Goal: Task Accomplishment & Management: Use online tool/utility

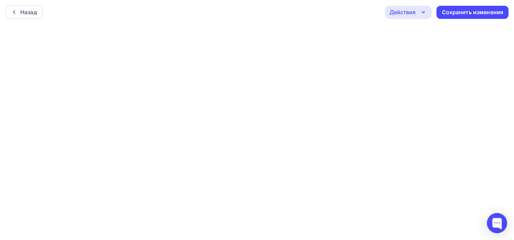
click at [419, 9] on div "Действия" at bounding box center [408, 12] width 47 height 13
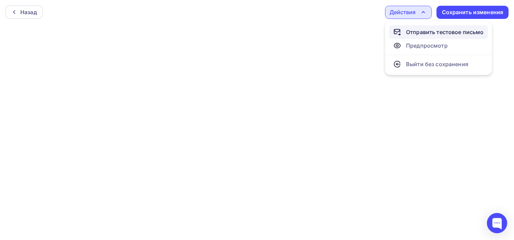
click at [424, 34] on div "Отправить тестовое письмо" at bounding box center [445, 32] width 78 height 8
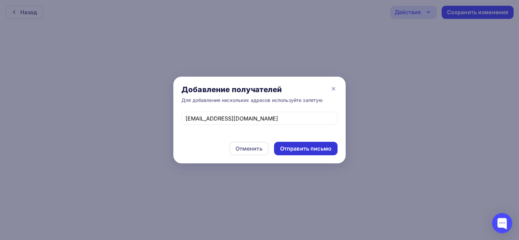
click at [286, 148] on div "Отправить письмо" at bounding box center [305, 149] width 51 height 8
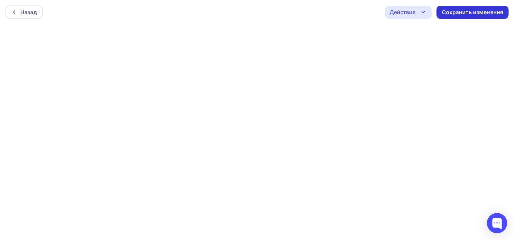
click at [445, 11] on div "Сохранить изменения" at bounding box center [473, 12] width 62 height 8
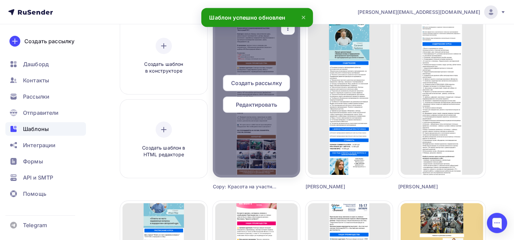
scroll to position [71, 0]
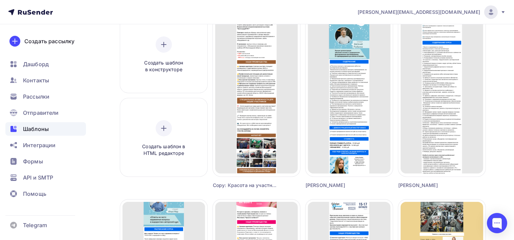
click at [249, 188] on div "Copy: Красота на участника" at bounding box center [246, 185] width 66 height 7
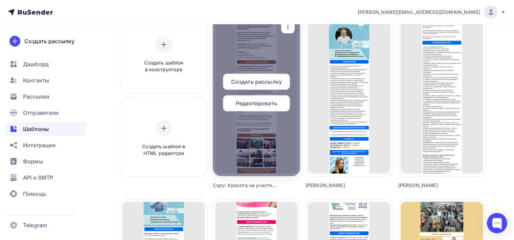
click at [285, 30] on icon "button" at bounding box center [288, 27] width 8 height 8
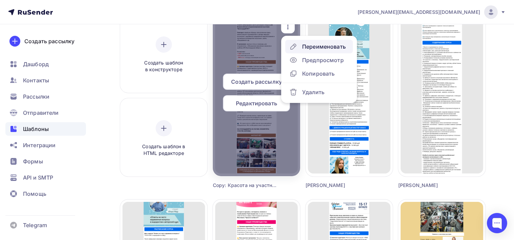
click at [312, 47] on div "Переименовать" at bounding box center [324, 47] width 44 height 8
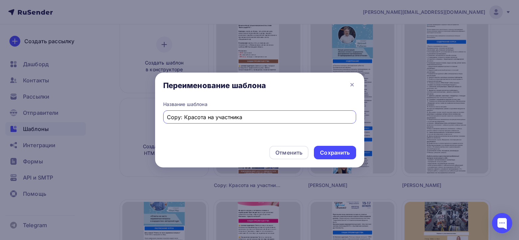
drag, startPoint x: 261, startPoint y: 114, endPoint x: 81, endPoint y: 91, distance: 181.7
click at [167, 113] on input "Copy: Красота на участника" at bounding box center [259, 117] width 185 height 8
type input "волгоградагро"
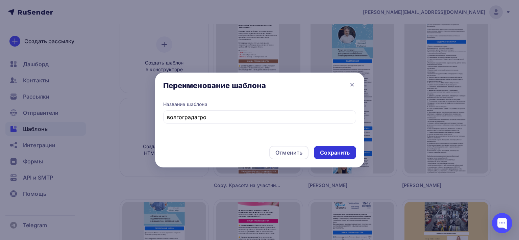
click at [351, 154] on div "Сохранить" at bounding box center [335, 153] width 42 height 14
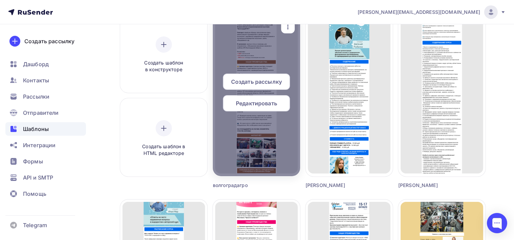
click at [266, 107] on span "Редактировать" at bounding box center [256, 103] width 41 height 8
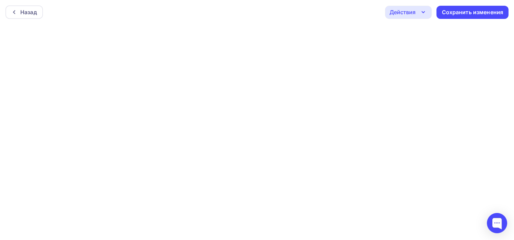
click at [423, 13] on icon "button" at bounding box center [423, 11] width 3 height 1
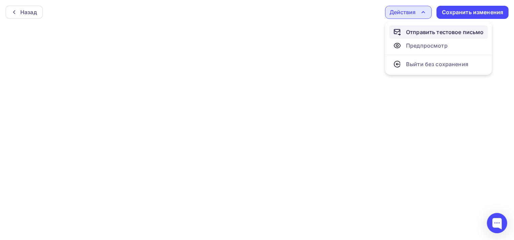
click at [424, 31] on div "Отправить тестовое письмо" at bounding box center [445, 32] width 78 height 8
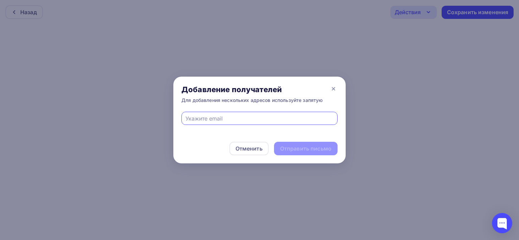
click at [192, 121] on input "text" at bounding box center [260, 119] width 148 height 8
paste input "[EMAIL_ADDRESS][DOMAIN_NAME]"
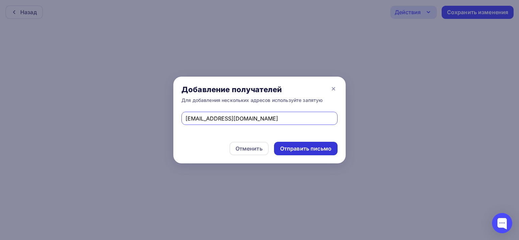
type input "[EMAIL_ADDRESS][DOMAIN_NAME]"
click at [306, 151] on div "Отправить письмо" at bounding box center [305, 149] width 51 height 8
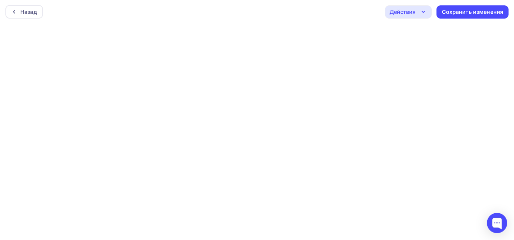
scroll to position [1, 0]
click at [409, 7] on div "Действия" at bounding box center [402, 11] width 26 height 8
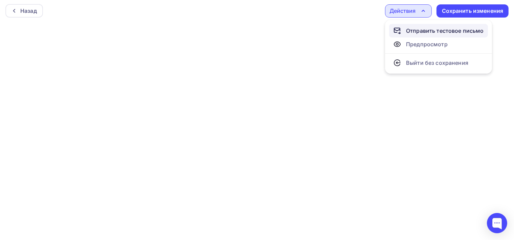
click at [414, 29] on div "Отправить тестовое письмо" at bounding box center [445, 31] width 78 height 8
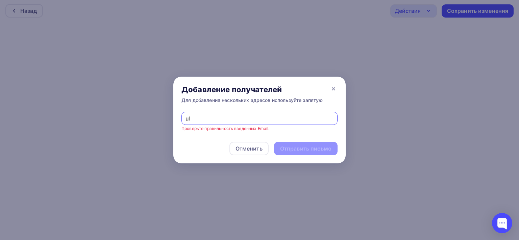
type input "u"
paste input "[EMAIL_ADDRESS][DOMAIN_NAME]"
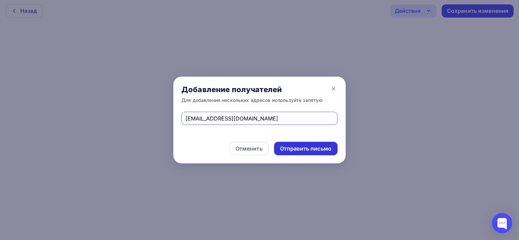
type input "[EMAIL_ADDRESS][DOMAIN_NAME]"
click at [305, 150] on div "Отправить письмо" at bounding box center [305, 149] width 51 height 8
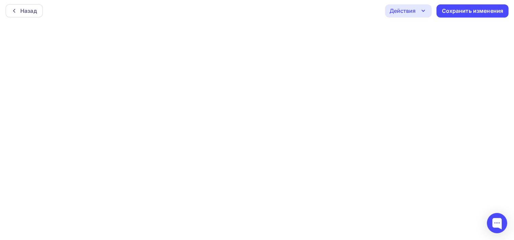
click at [420, 9] on icon "button" at bounding box center [423, 11] width 8 height 8
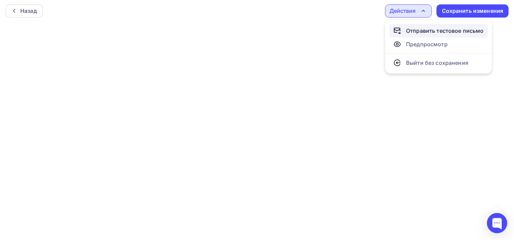
click at [431, 33] on div "Отправить тестовое письмо" at bounding box center [445, 31] width 78 height 8
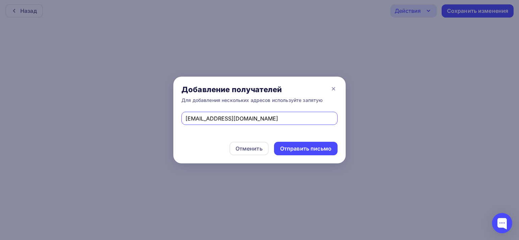
drag, startPoint x: 262, startPoint y: 119, endPoint x: 155, endPoint y: 111, distance: 107.5
click at [186, 115] on input "[EMAIL_ADDRESS][DOMAIN_NAME]" at bounding box center [260, 119] width 148 height 8
type input "[PERSON_NAME][EMAIL_ADDRESS][DOMAIN_NAME]"
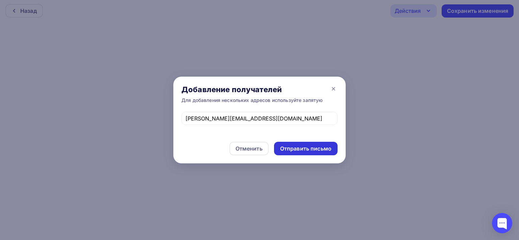
click at [302, 151] on div "Отправить письмо" at bounding box center [305, 149] width 51 height 8
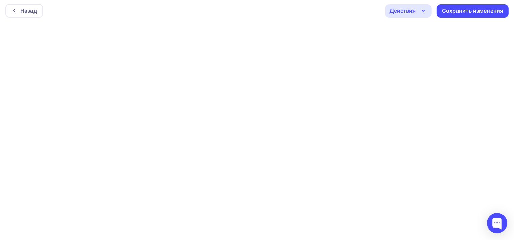
click at [413, 9] on div "Действия" at bounding box center [402, 11] width 26 height 8
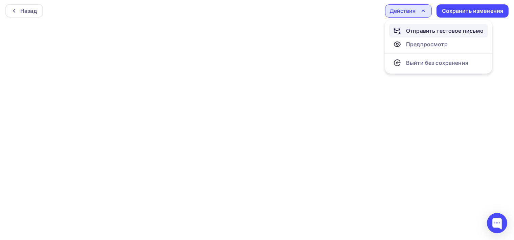
click at [429, 33] on div "Отправить тестовое письмо" at bounding box center [445, 31] width 78 height 8
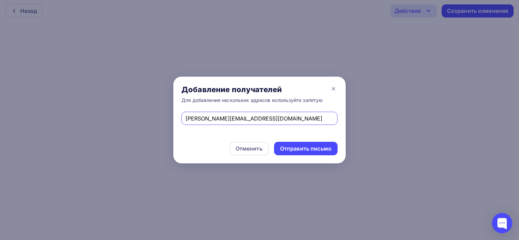
drag, startPoint x: 266, startPoint y: 117, endPoint x: 167, endPoint y: 117, distance: 99.1
click at [186, 117] on input "[PERSON_NAME][EMAIL_ADDRESS][DOMAIN_NAME]" at bounding box center [260, 119] width 148 height 8
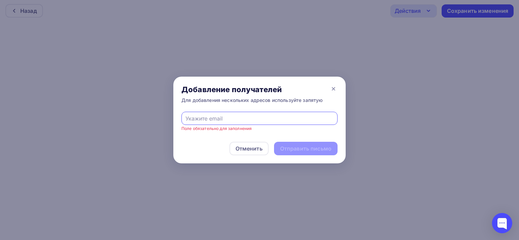
paste input "[PERSON_NAME][EMAIL_ADDRESS][DOMAIN_NAME]"
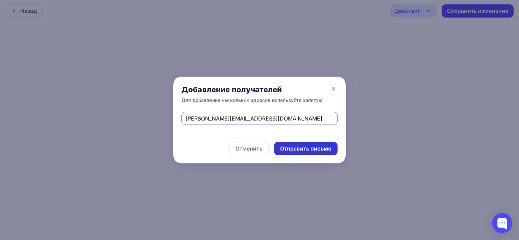
type input "[PERSON_NAME][EMAIL_ADDRESS][DOMAIN_NAME]"
click at [311, 151] on div "Отправить письмо" at bounding box center [305, 149] width 51 height 8
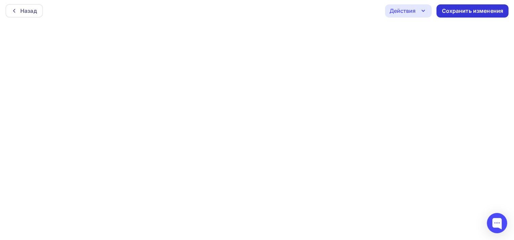
click at [446, 9] on div "Сохранить изменения" at bounding box center [473, 11] width 62 height 8
